Goal: Information Seeking & Learning: Learn about a topic

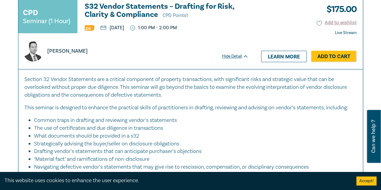
scroll to position [452, 0]
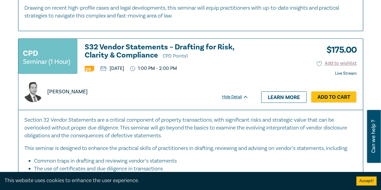
click at [90, 43] on h3 "S32 Vendor Statements – Drafting for Risk, Clarity & Compliance CPD Points 1" at bounding box center [167, 51] width 164 height 17
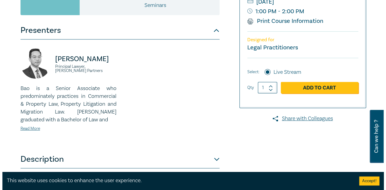
scroll to position [181, 0]
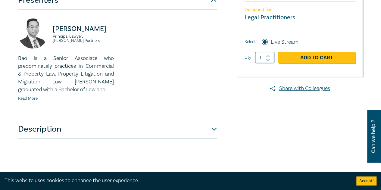
click at [35, 96] on link "Read More" at bounding box center [28, 98] width 20 height 5
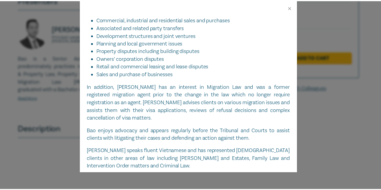
scroll to position [160, 0]
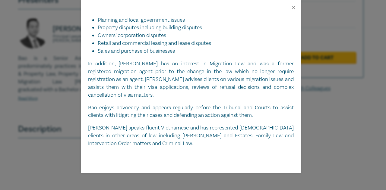
click at [60, 47] on div "Bao Ngo Principal Lawyer, Aitken Partners Bao is a Senior Associate who predomi…" at bounding box center [193, 95] width 386 height 190
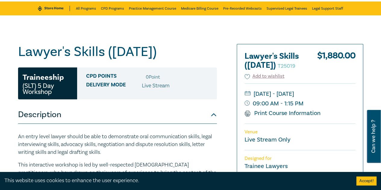
scroll to position [60, 0]
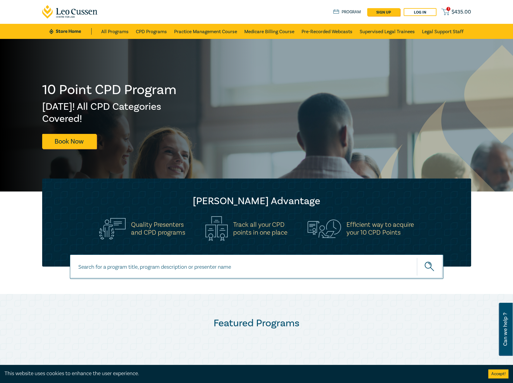
click at [136, 267] on input at bounding box center [257, 266] width 374 height 24
type input "[PERSON_NAME]"
click at [417, 257] on button "submit" at bounding box center [430, 266] width 27 height 18
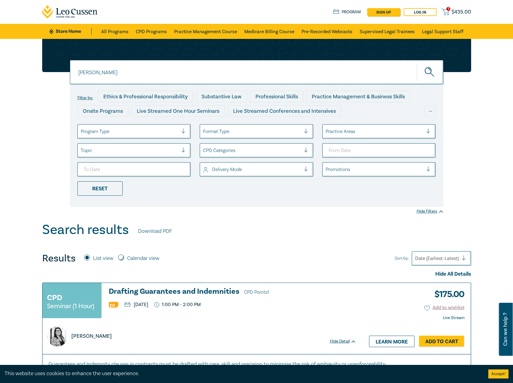
click at [150, 287] on h3 "Drafting Guarantees and Indemnities CPD Points 1" at bounding box center [233, 291] width 248 height 9
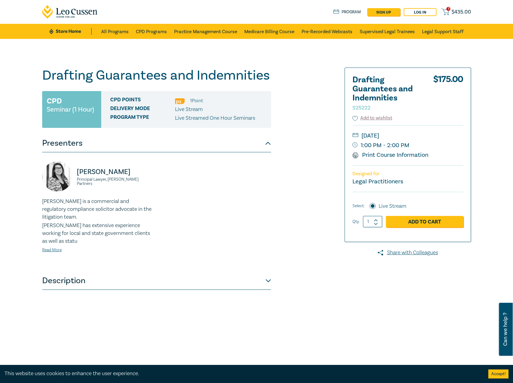
click at [105, 182] on small "Principal Lawyer, [PERSON_NAME] Partners" at bounding box center [115, 181] width 76 height 8
drag, startPoint x: 106, startPoint y: 180, endPoint x: 76, endPoint y: 180, distance: 30.1
click at [76, 180] on div "Caroline Skeoch Principal Lawyer, Aitken Partners" at bounding box center [97, 179] width 111 height 36
copy small "Principal Lawyer"
click at [56, 250] on link "Read More" at bounding box center [52, 249] width 20 height 5
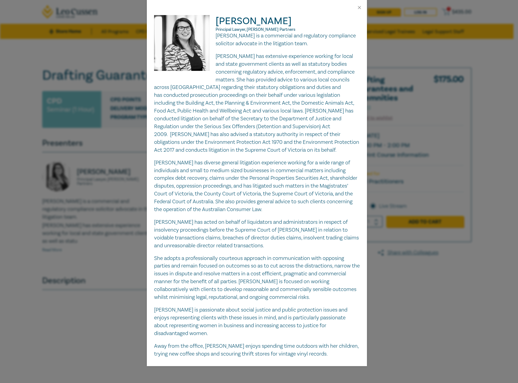
click at [56, 250] on div "Caroline Skeoch Principal Lawyer, Aitken Partners Caroline is a commercial and …" at bounding box center [259, 191] width 518 height 383
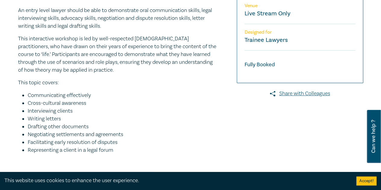
scroll to position [211, 0]
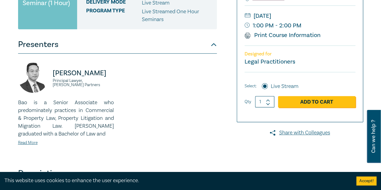
scroll to position [181, 0]
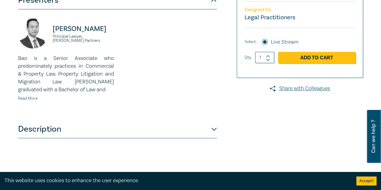
click at [28, 98] on link "Read More" at bounding box center [28, 98] width 20 height 5
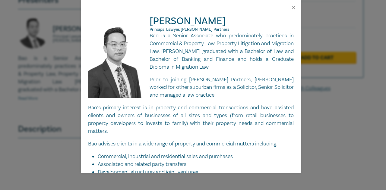
click at [28, 98] on div "Bao Ngo Principal Lawyer, Aitken Partners Bao is a Senior Associate who predomi…" at bounding box center [193, 95] width 386 height 190
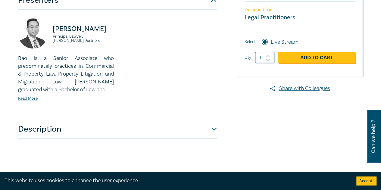
scroll to position [241, 0]
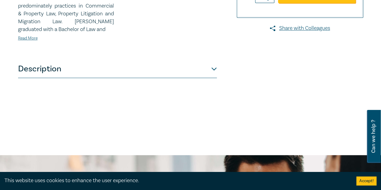
click at [154, 67] on button "Description" at bounding box center [117, 69] width 199 height 18
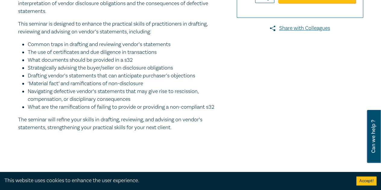
scroll to position [181, 0]
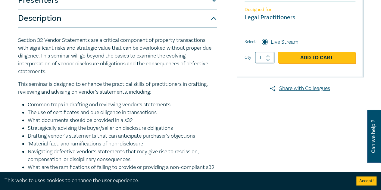
drag, startPoint x: 15, startPoint y: 39, endPoint x: 162, endPoint y: 93, distance: 156.7
click at [162, 93] on div "S32 Vendor Statements – Drafting for Risk, Clarity & Compliance S25234 CPD Semi…" at bounding box center [131, 46] width 235 height 320
copy div "Section 32 Vendor Statements are a critical component of property transactions,…"
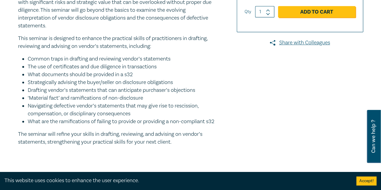
scroll to position [151, 0]
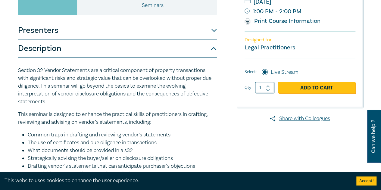
click at [105, 124] on p "This seminar is designed to enhance the practical skills of practitioners in dr…" at bounding box center [117, 119] width 199 height 16
click at [119, 30] on button "Presenters" at bounding box center [117, 30] width 199 height 18
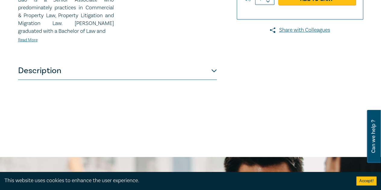
scroll to position [241, 0]
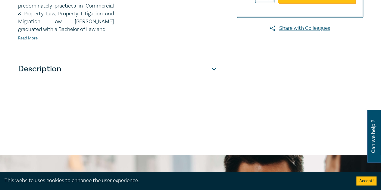
click at [117, 72] on button "Description" at bounding box center [117, 69] width 199 height 18
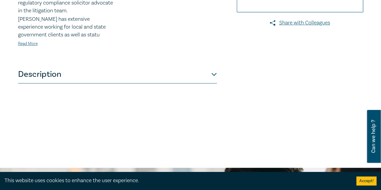
scroll to position [241, 0]
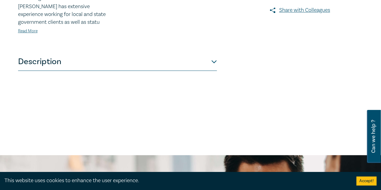
click at [99, 55] on button "Description" at bounding box center [117, 62] width 199 height 18
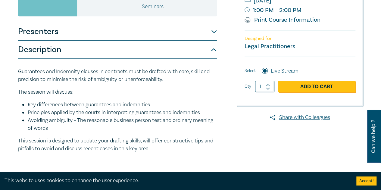
scroll to position [121, 0]
